Goal: Transaction & Acquisition: Purchase product/service

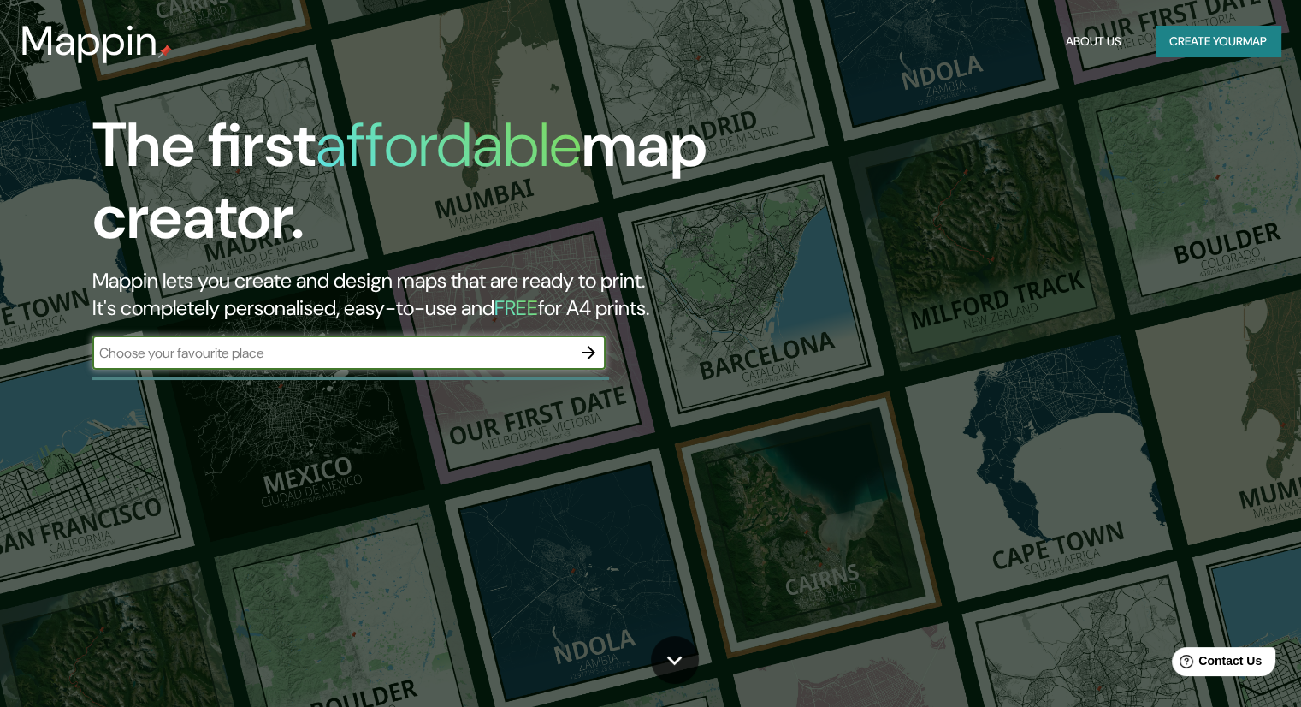
click at [344, 355] on input "text" at bounding box center [331, 353] width 479 height 20
type input "CHANCAY"
click at [590, 354] on icon "button" at bounding box center [588, 352] width 21 height 21
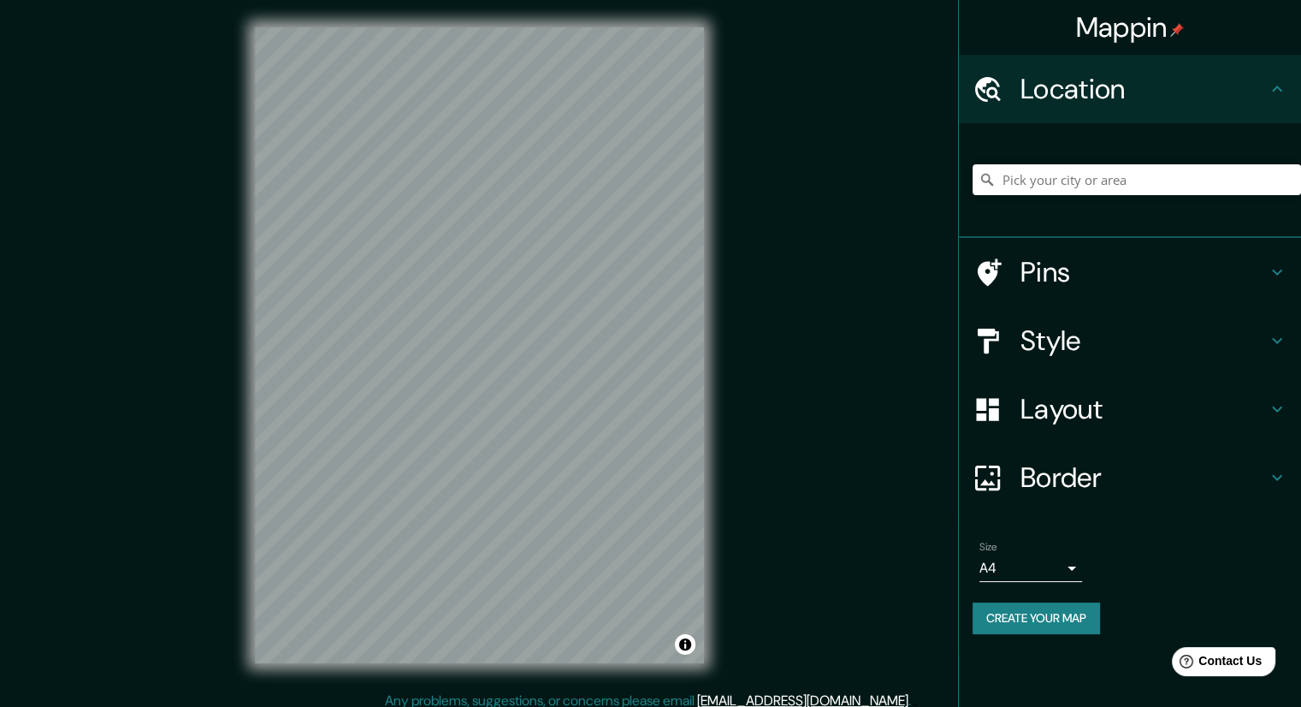
click at [1115, 164] on div at bounding box center [1137, 180] width 328 height 86
click at [1098, 184] on input "Pick your city or area" at bounding box center [1137, 179] width 328 height 31
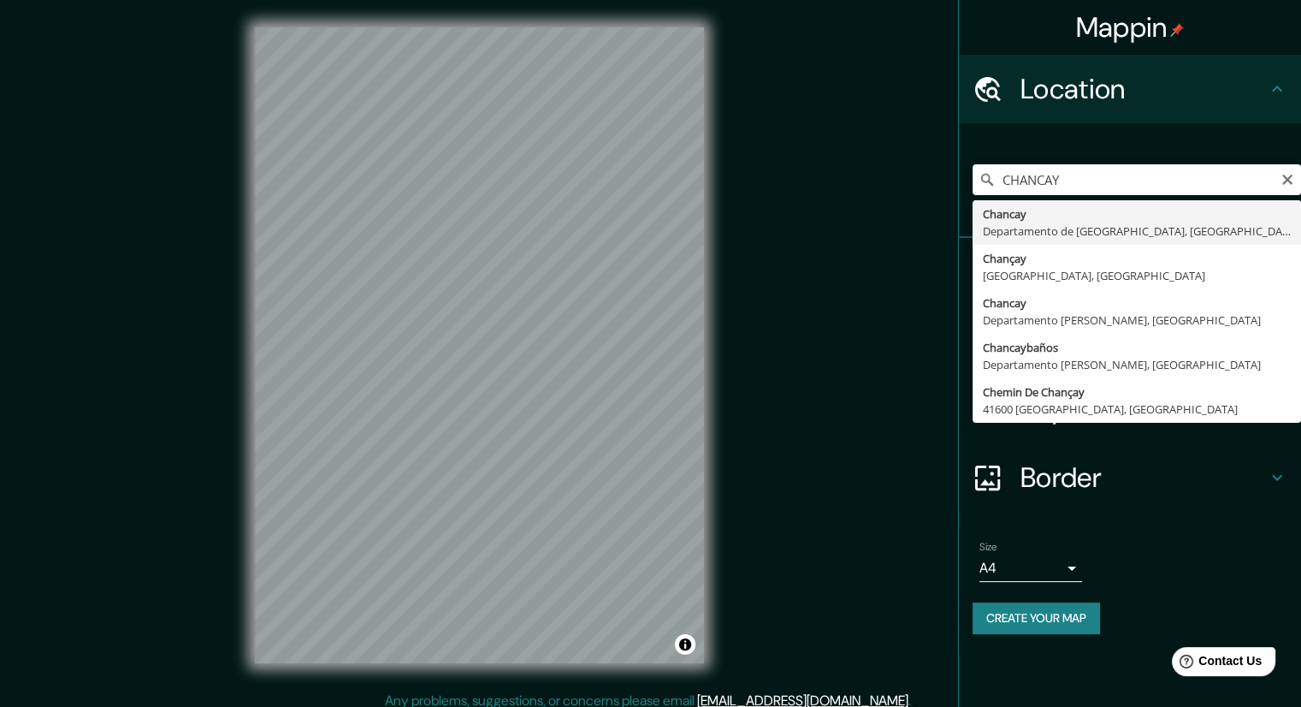
type input "[GEOGRAPHIC_DATA], [GEOGRAPHIC_DATA], [GEOGRAPHIC_DATA]"
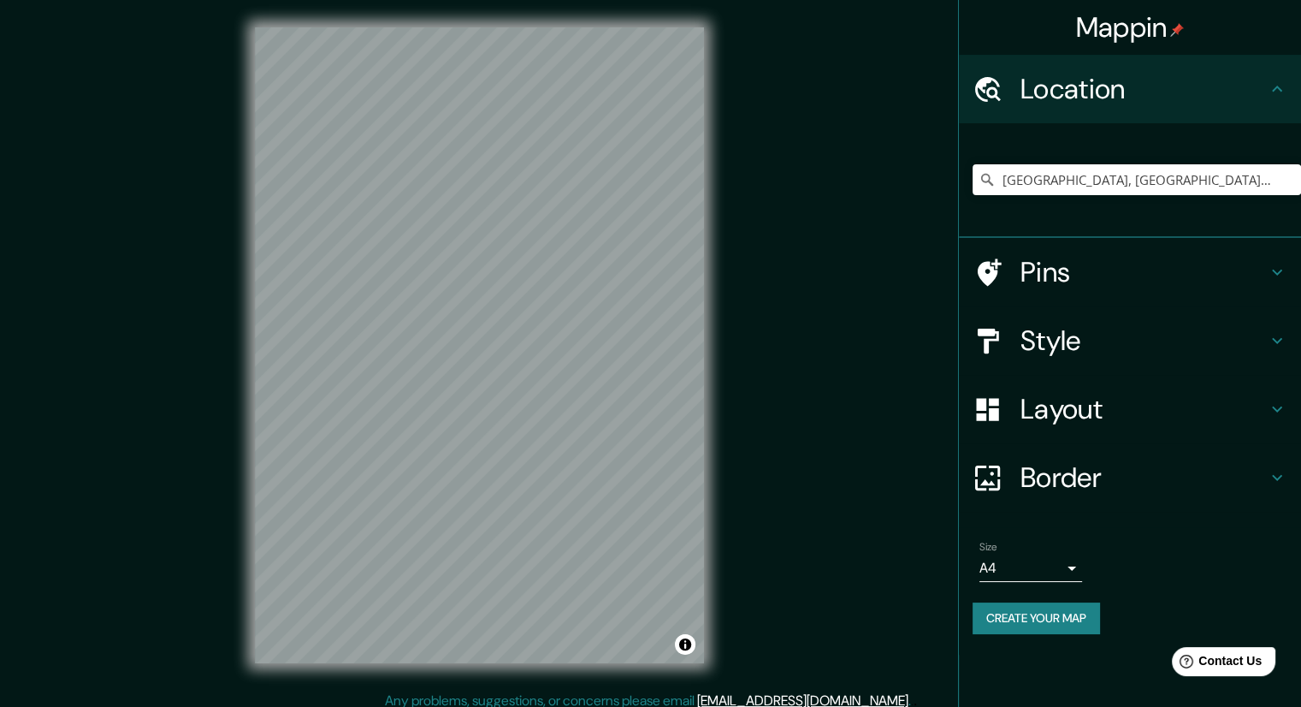
click at [1044, 490] on h4 "Border" at bounding box center [1143, 477] width 246 height 34
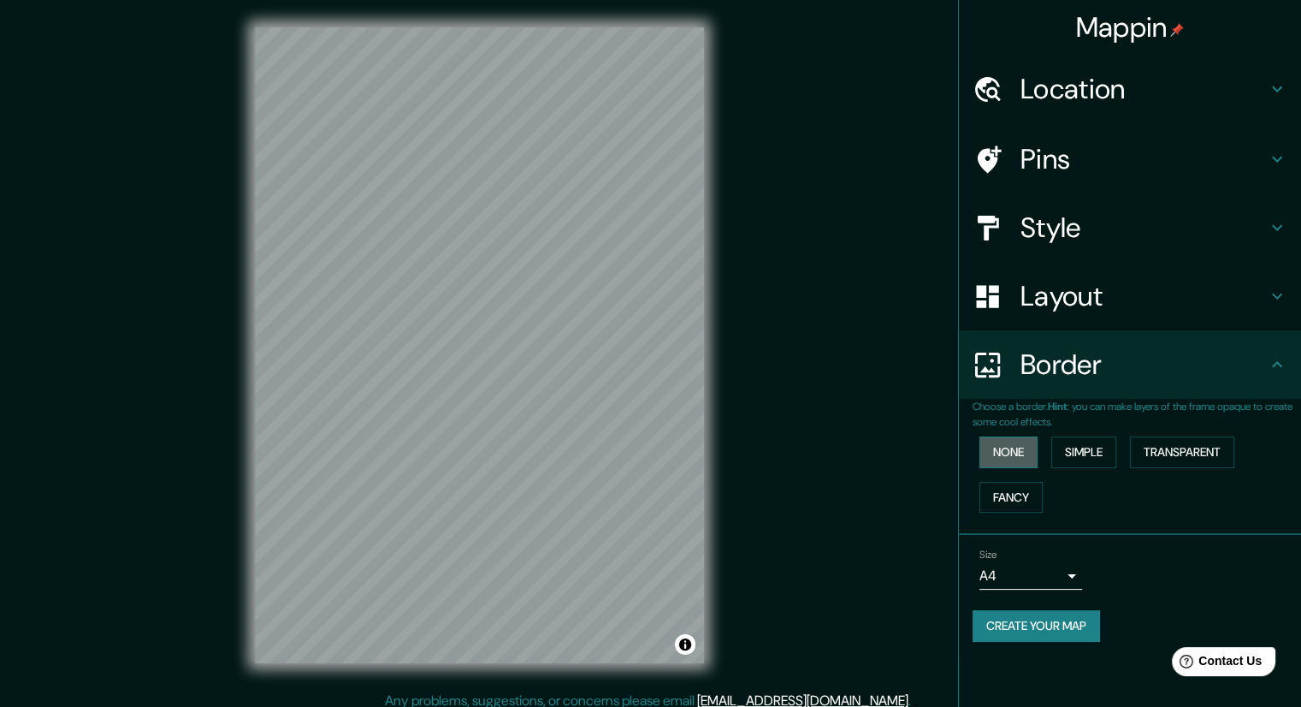
click at [1013, 452] on button "None" at bounding box center [1008, 452] width 58 height 32
click at [1091, 287] on h4 "Layout" at bounding box center [1143, 296] width 246 height 34
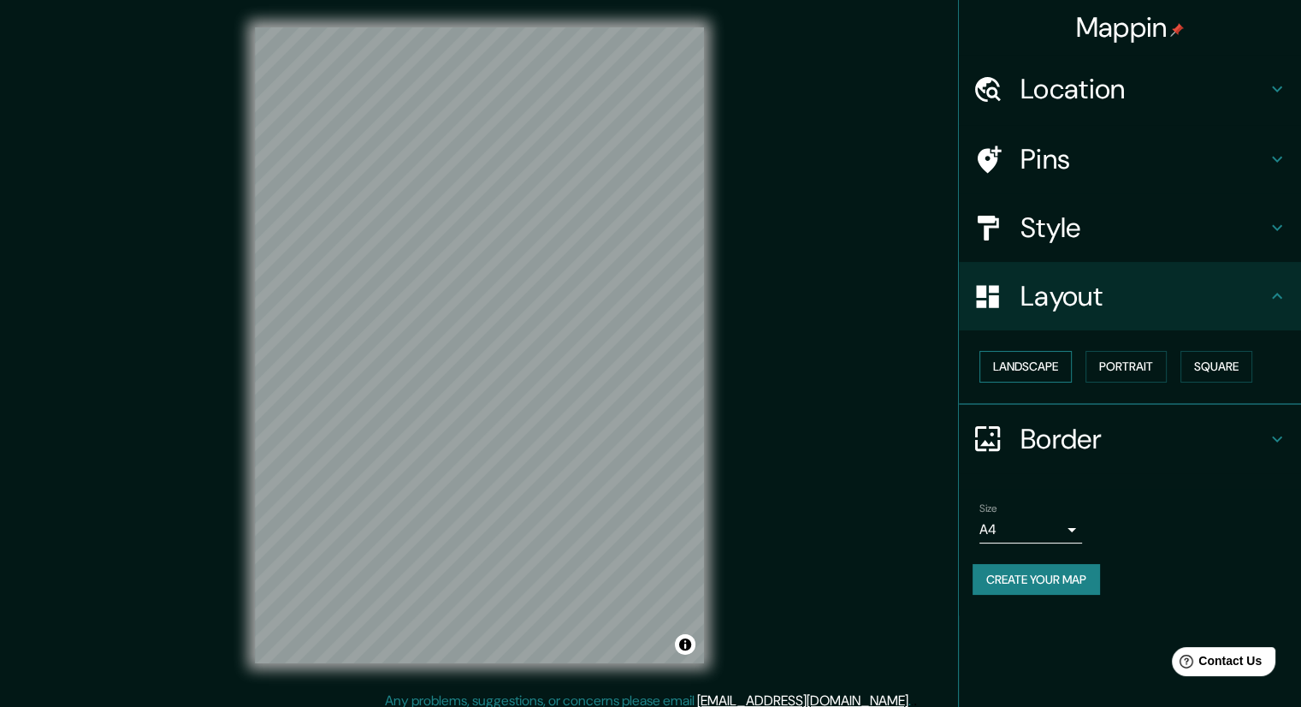
click at [1020, 365] on button "Landscape" at bounding box center [1025, 367] width 92 height 32
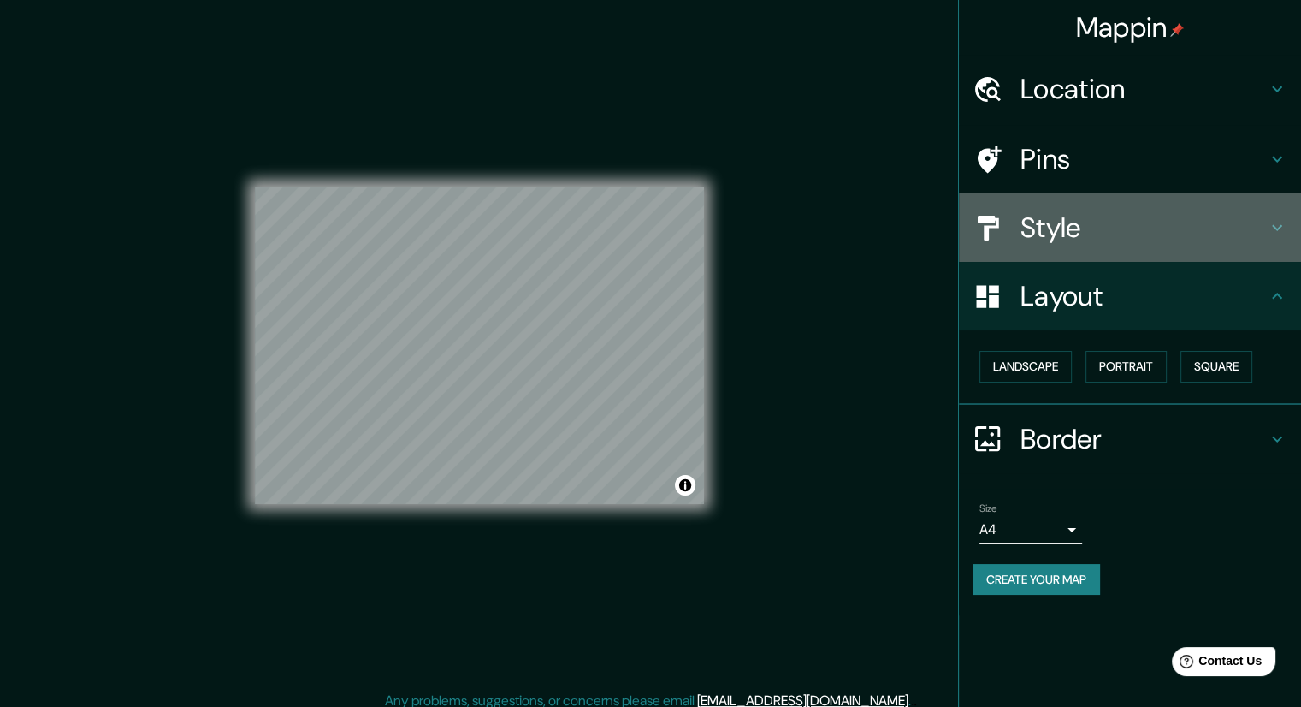
click at [1128, 243] on h4 "Style" at bounding box center [1143, 227] width 246 height 34
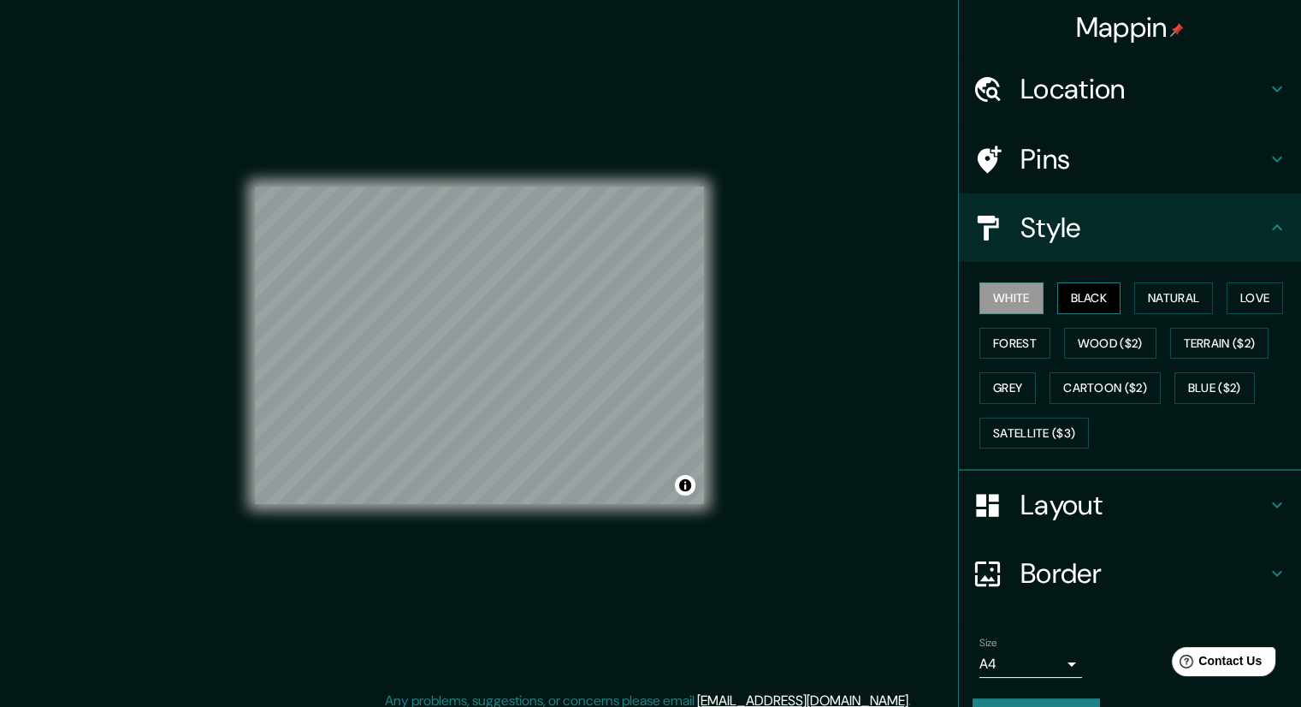
click at [1079, 290] on button "Black" at bounding box center [1089, 298] width 64 height 32
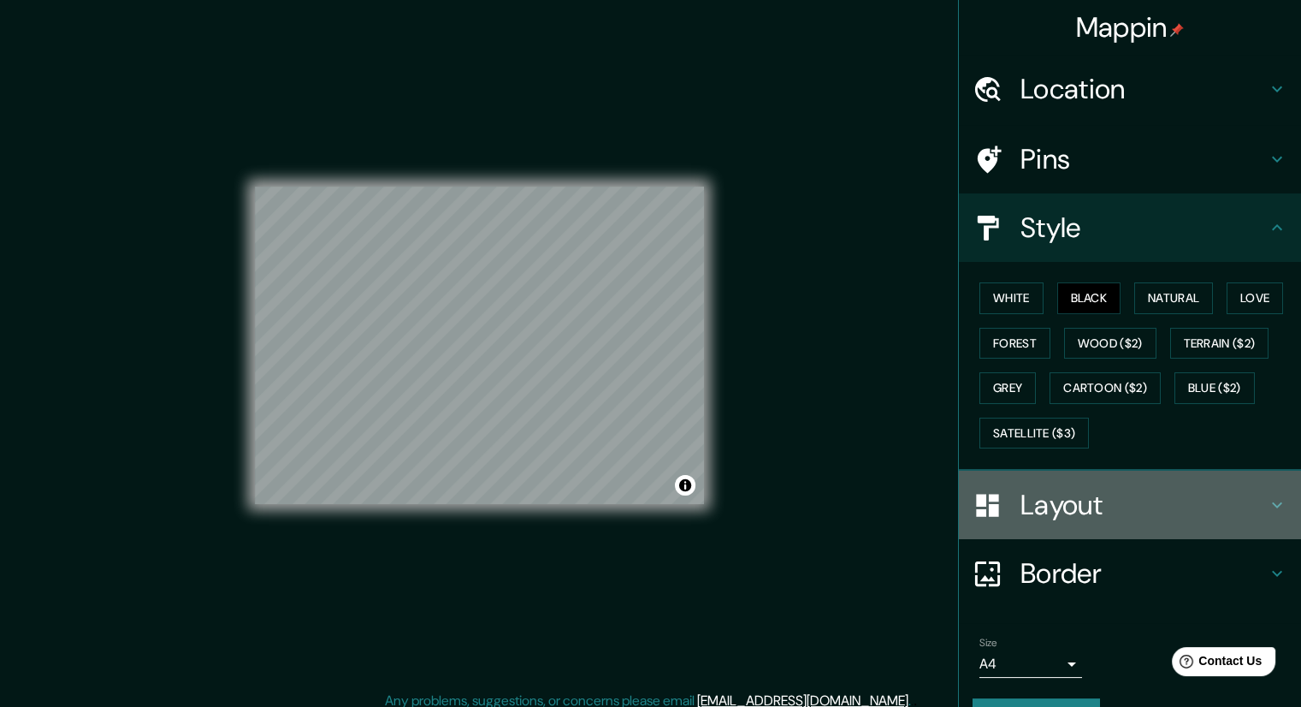
click at [1026, 507] on h4 "Layout" at bounding box center [1143, 505] width 246 height 34
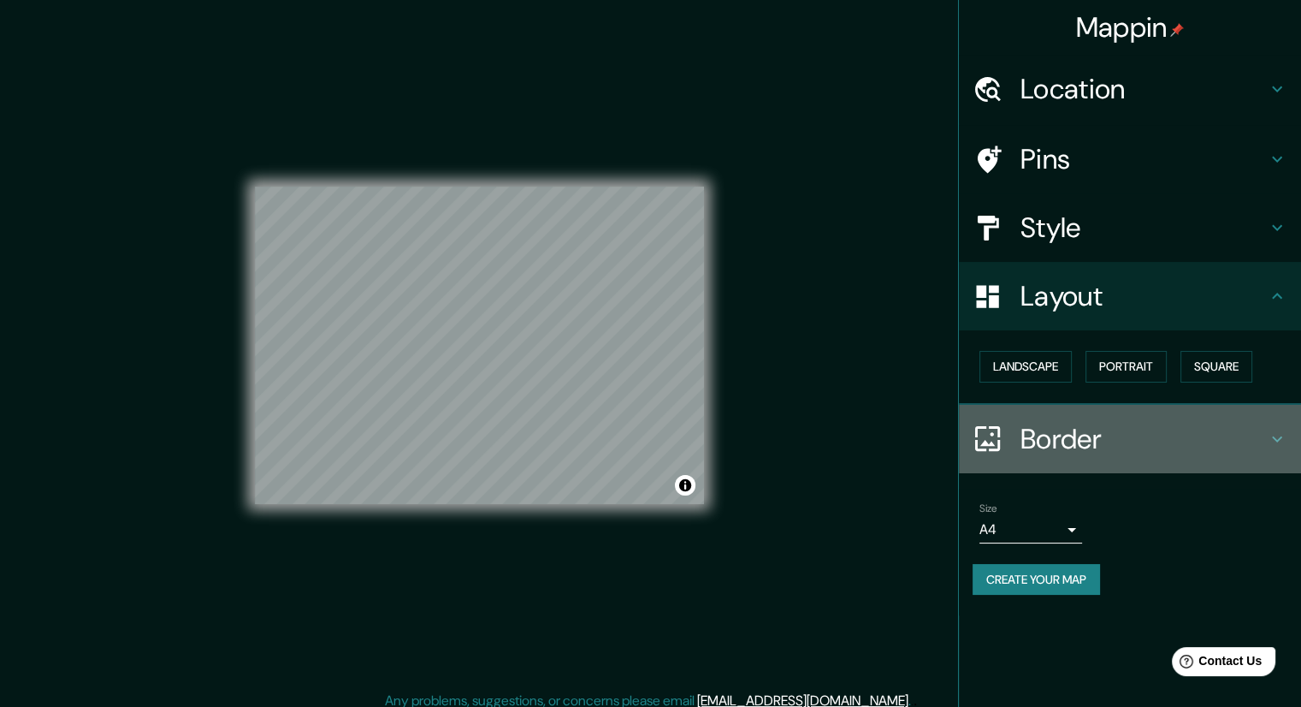
click at [1036, 429] on h4 "Border" at bounding box center [1143, 439] width 246 height 34
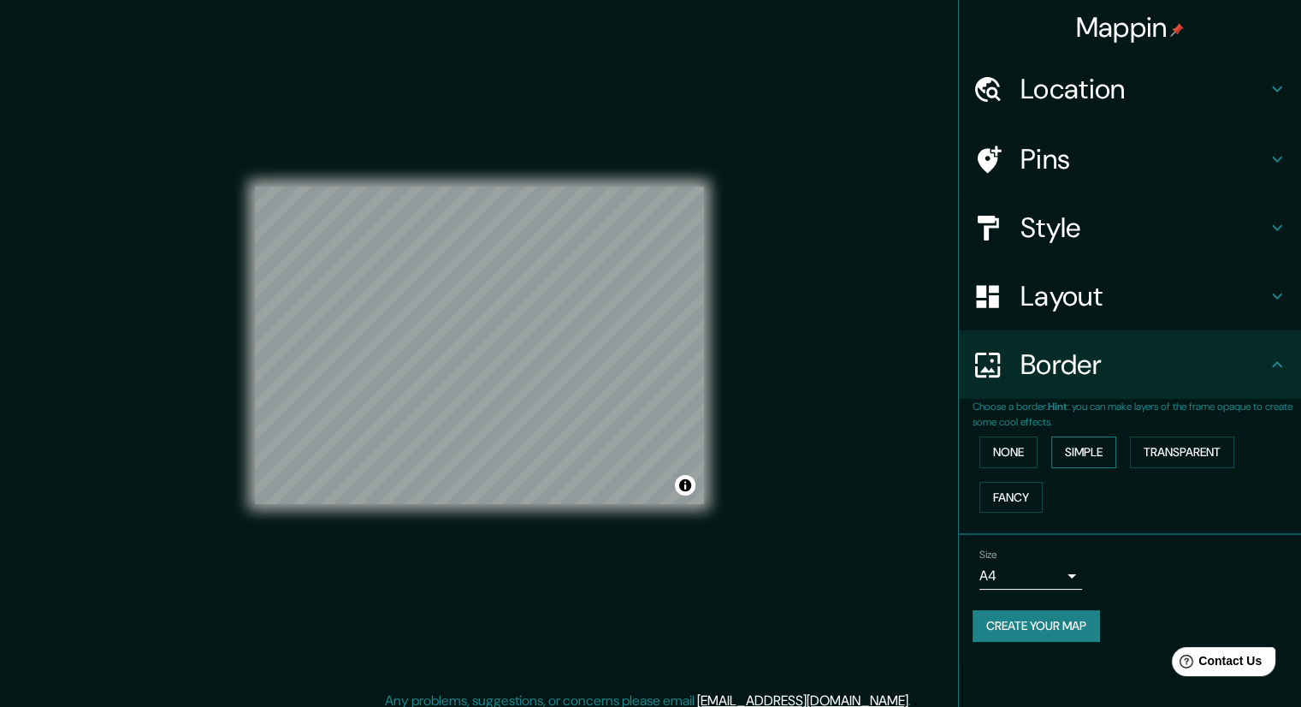
click at [1078, 459] on button "Simple" at bounding box center [1083, 452] width 65 height 32
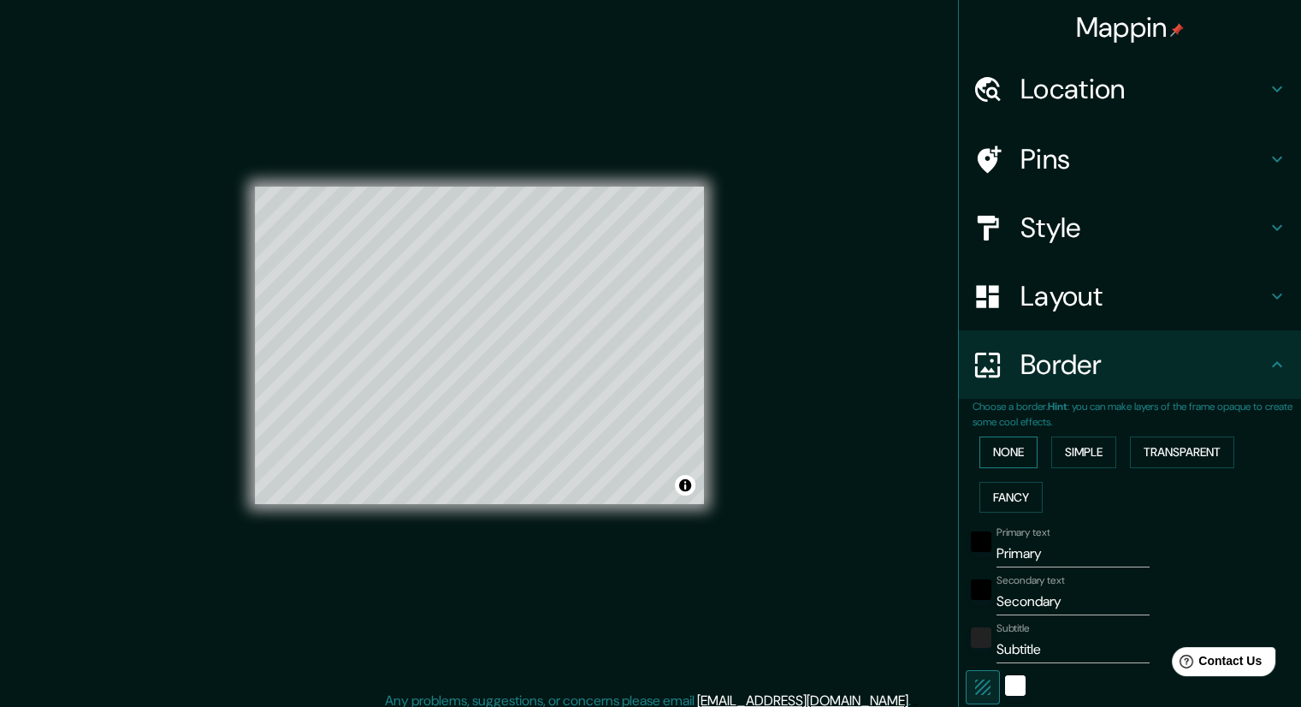
drag, startPoint x: 963, startPoint y: 454, endPoint x: 991, endPoint y: 455, distance: 27.4
click at [973, 454] on div "None Simple Transparent Fancy" at bounding box center [1137, 474] width 328 height 90
click at [992, 454] on button "None" at bounding box center [1008, 452] width 58 height 32
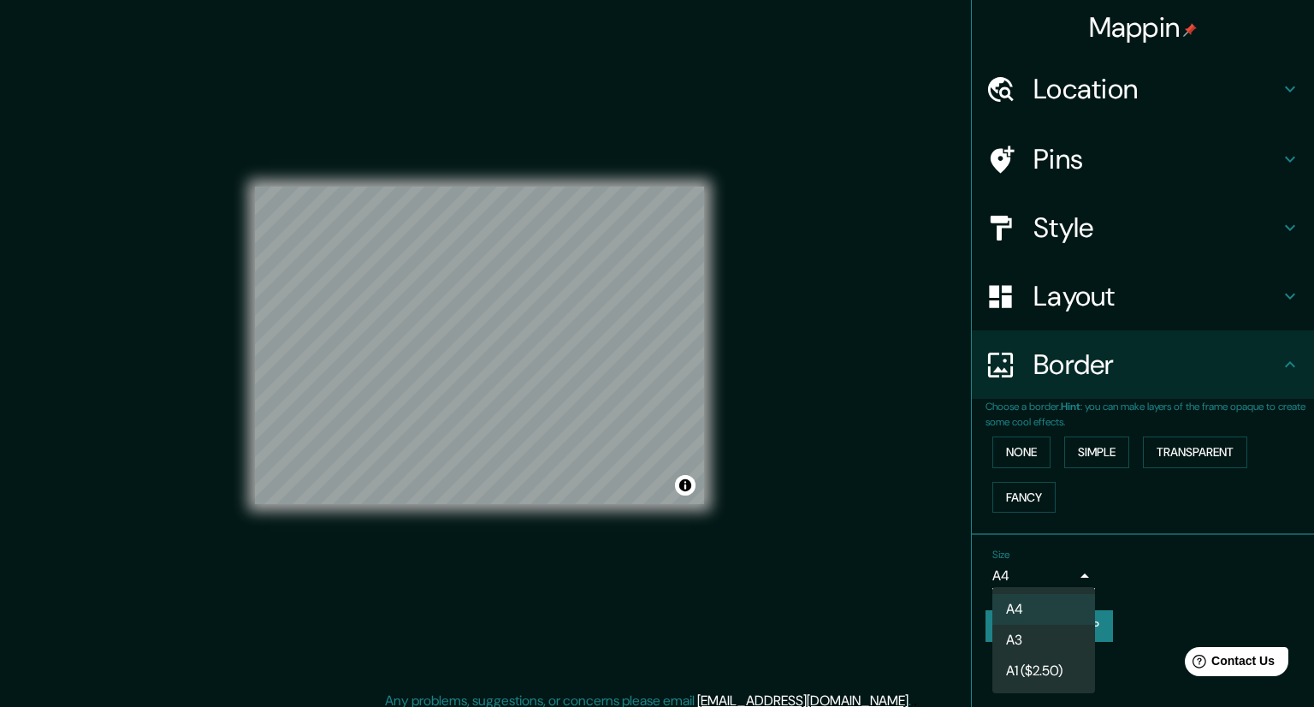
click at [1054, 572] on body "Mappin Location [GEOGRAPHIC_DATA], [GEOGRAPHIC_DATA], [GEOGRAPHIC_DATA] Pins St…" at bounding box center [657, 353] width 1314 height 707
click at [1015, 640] on li "A3" at bounding box center [1043, 639] width 103 height 31
type input "a4"
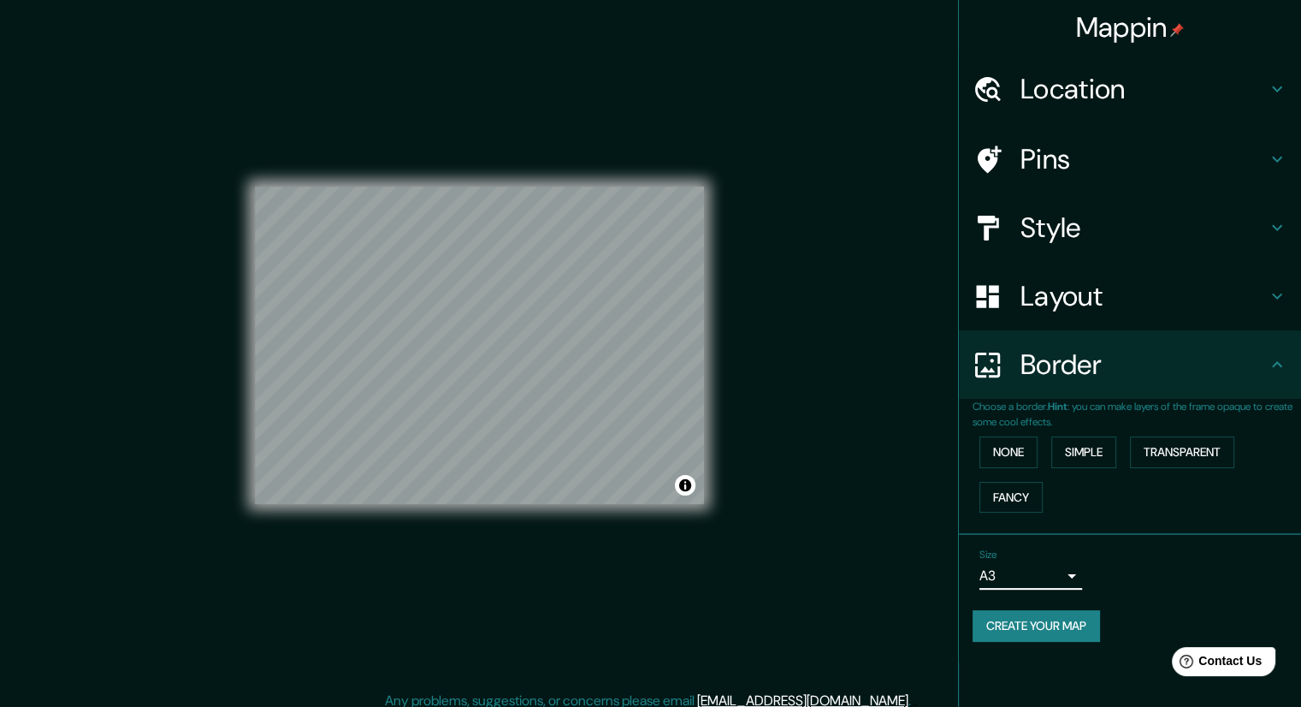
click at [1071, 633] on button "Create your map" at bounding box center [1036, 626] width 127 height 32
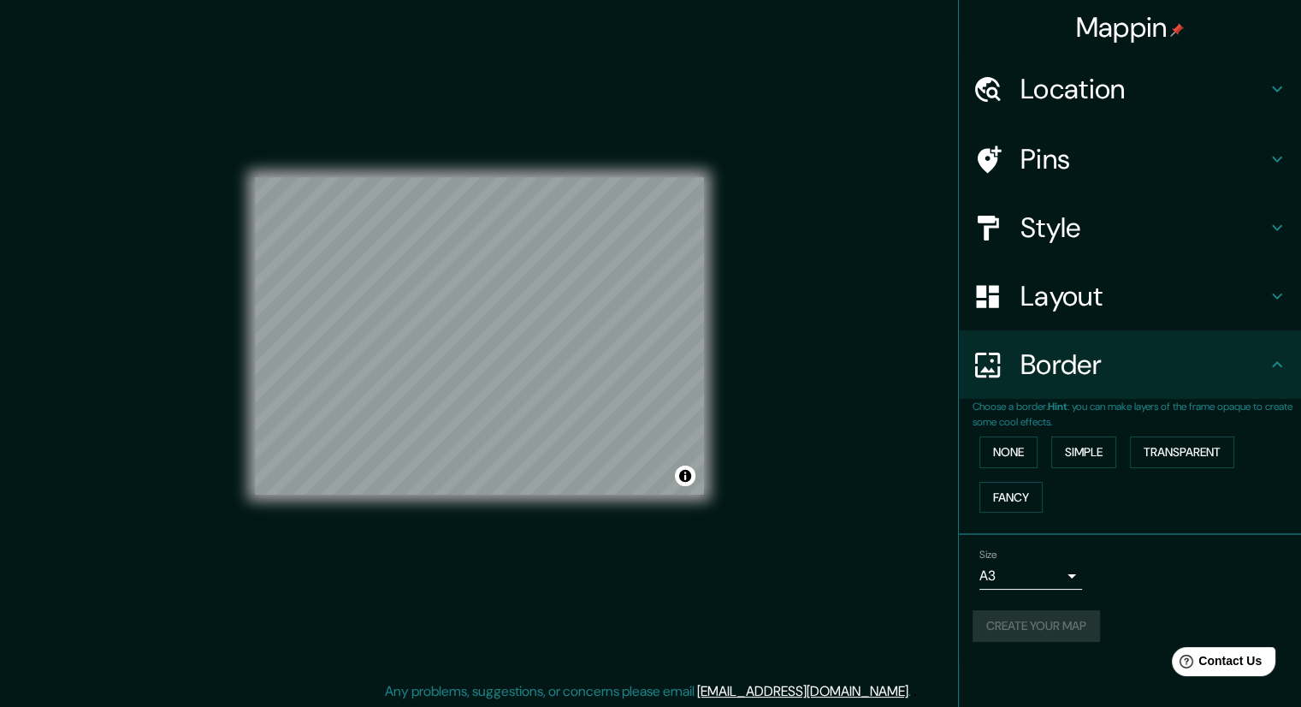
scroll to position [11, 0]
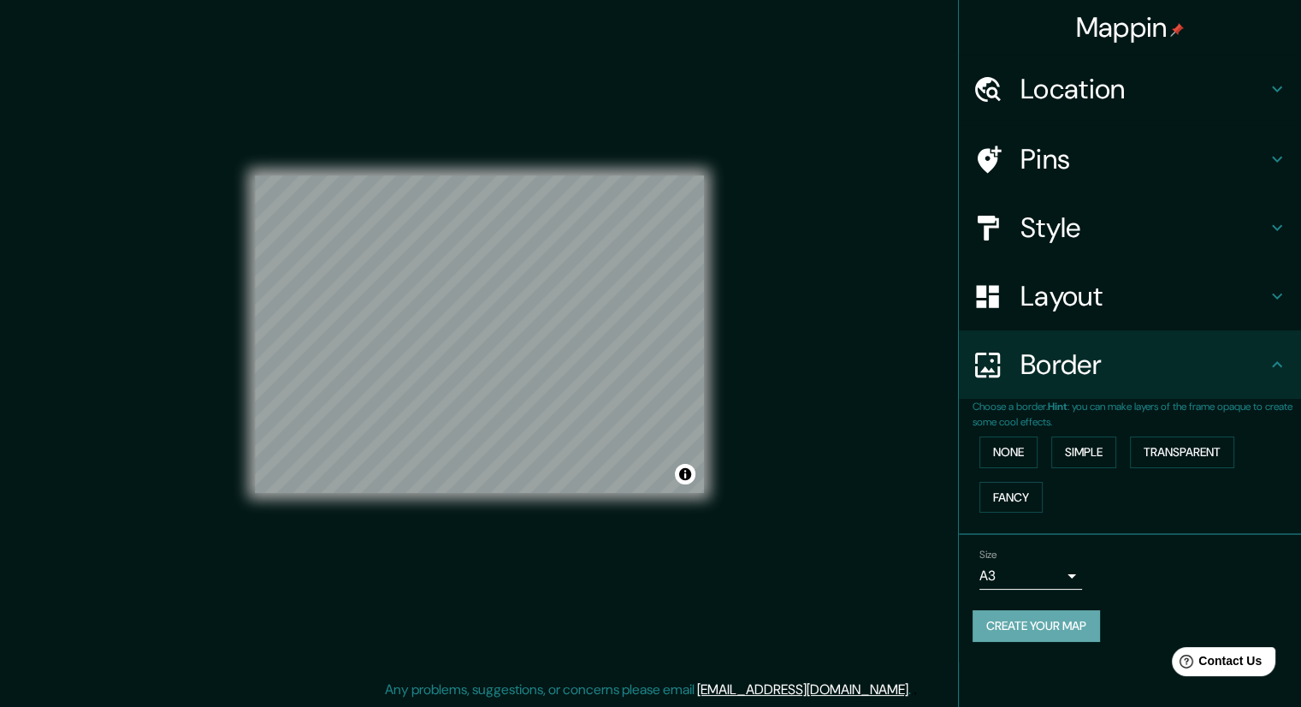
click at [1028, 621] on button "Create your map" at bounding box center [1036, 626] width 127 height 32
click at [893, 44] on div "Mappin Location [GEOGRAPHIC_DATA], [GEOGRAPHIC_DATA], [GEOGRAPHIC_DATA] Pins St…" at bounding box center [650, 348] width 1301 height 718
click at [888, 278] on div "Mappin Location [GEOGRAPHIC_DATA], [GEOGRAPHIC_DATA], [GEOGRAPHIC_DATA] Pins St…" at bounding box center [650, 348] width 1301 height 718
click at [879, 271] on div "Mappin Location [GEOGRAPHIC_DATA], [GEOGRAPHIC_DATA], [GEOGRAPHIC_DATA] Pins St…" at bounding box center [650, 348] width 1301 height 718
click at [1013, 618] on button "Create your map" at bounding box center [1036, 626] width 127 height 32
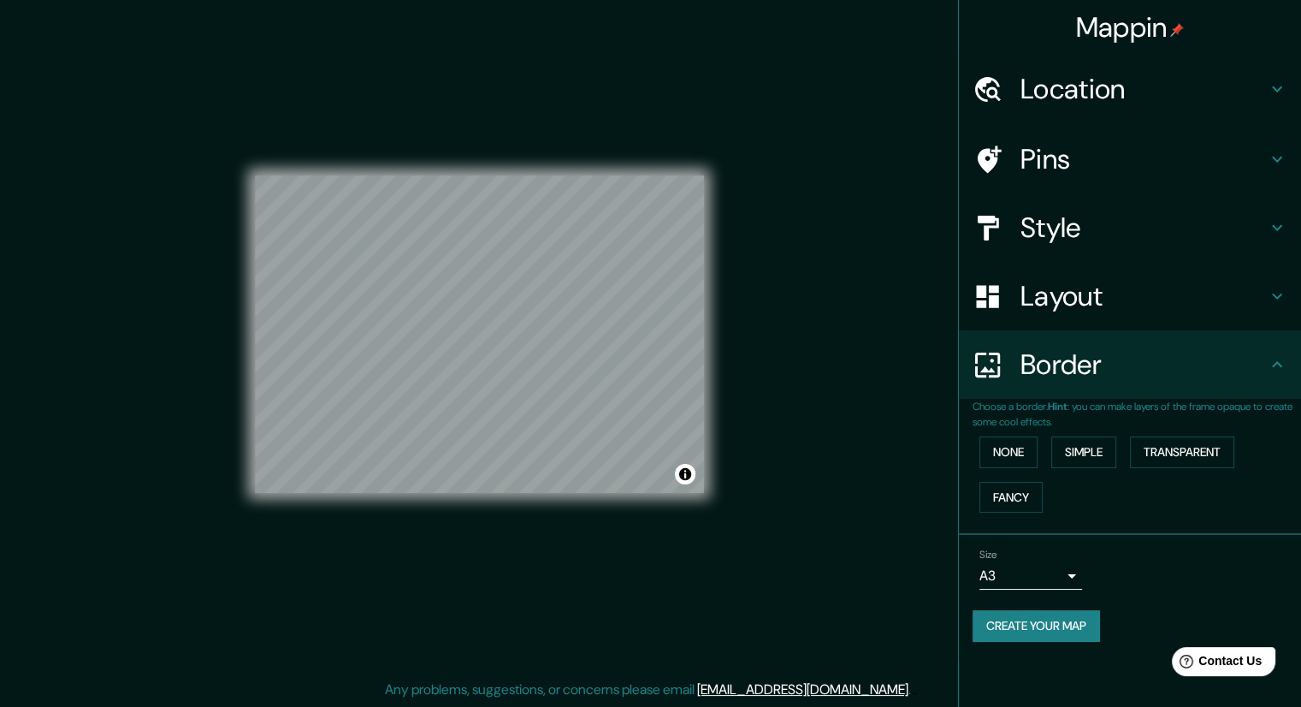
drag, startPoint x: 705, startPoint y: 336, endPoint x: 829, endPoint y: 453, distance: 170.1
click at [829, 453] on div "Mappin Location [GEOGRAPHIC_DATA], [GEOGRAPHIC_DATA], [GEOGRAPHIC_DATA] Pins St…" at bounding box center [650, 348] width 1301 height 718
click at [1053, 633] on button "Create your map" at bounding box center [1036, 626] width 127 height 32
click at [1038, 613] on div "Create your map" at bounding box center [1130, 626] width 315 height 32
click at [1057, 618] on div "Create your map" at bounding box center [1130, 626] width 315 height 32
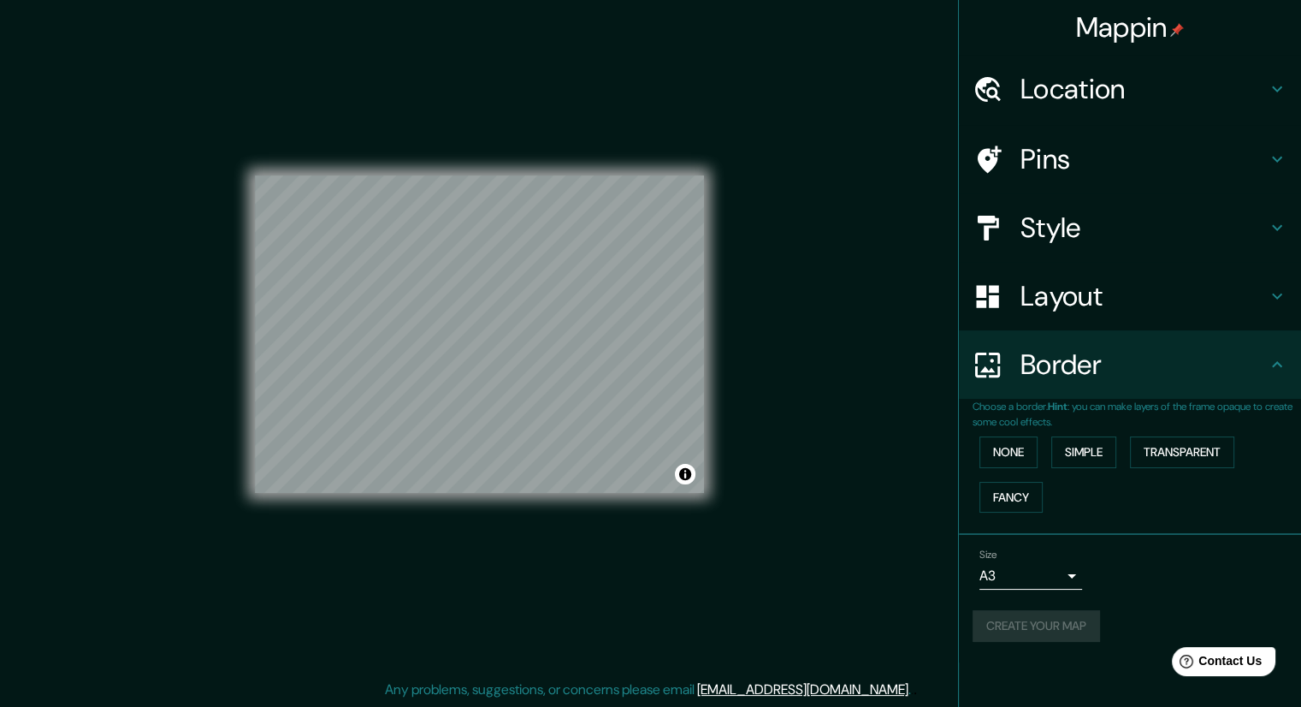
click at [1057, 618] on div "Create your map" at bounding box center [1130, 626] width 315 height 32
drag, startPoint x: 712, startPoint y: 449, endPoint x: 849, endPoint y: 497, distance: 145.0
click at [849, 497] on div "Mappin Location [GEOGRAPHIC_DATA], [GEOGRAPHIC_DATA], [GEOGRAPHIC_DATA] Pins St…" at bounding box center [650, 348] width 1301 height 718
